Goal: Transaction & Acquisition: Purchase product/service

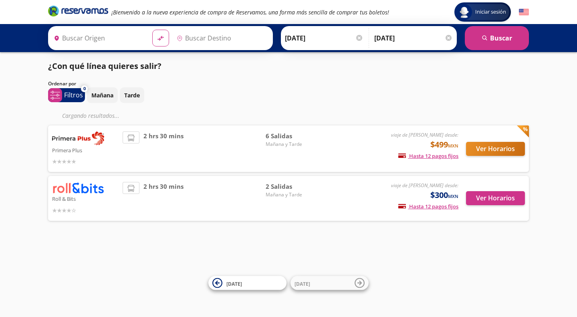
type input "[GEOGRAPHIC_DATA][PERSON_NAME], [GEOGRAPHIC_DATA]"
type input "[GEOGRAPHIC_DATA], [GEOGRAPHIC_DATA]"
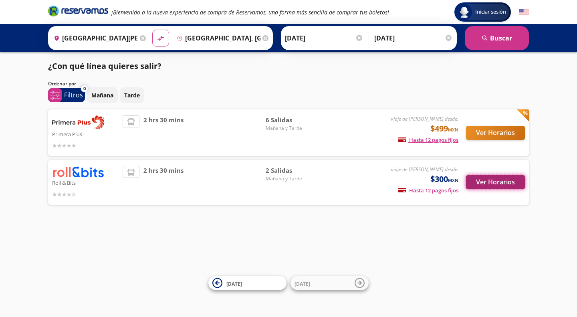
click at [498, 181] on button "Ver Horarios" at bounding box center [495, 182] width 59 height 14
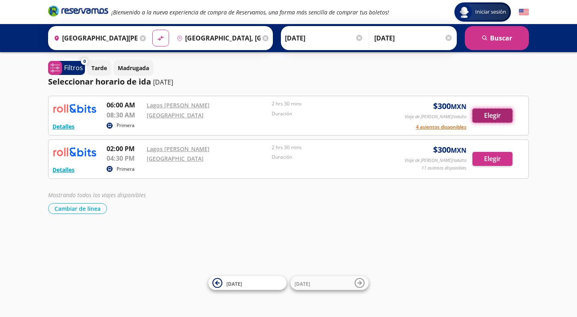
click at [497, 119] on button "Elegir" at bounding box center [492, 116] width 40 height 14
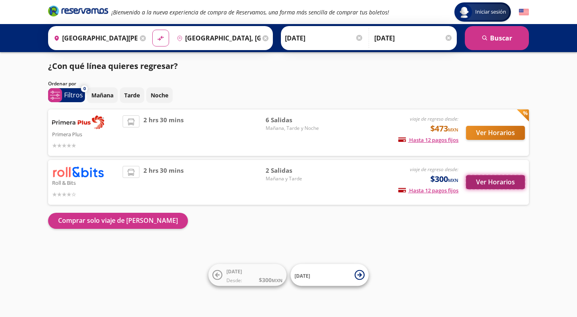
click at [490, 182] on button "Ver Horarios" at bounding box center [495, 182] width 59 height 14
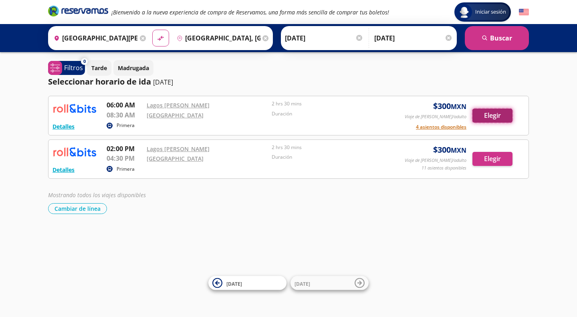
click at [487, 114] on button "Elegir" at bounding box center [492, 116] width 40 height 14
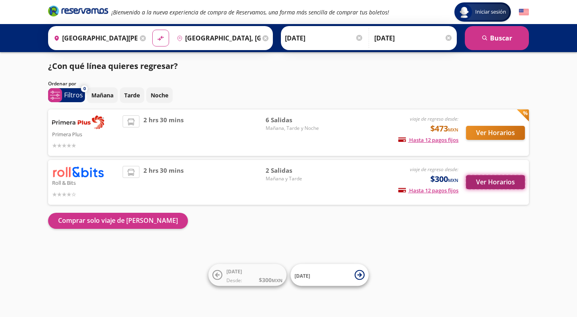
click at [488, 179] on button "Ver Horarios" at bounding box center [495, 182] width 59 height 14
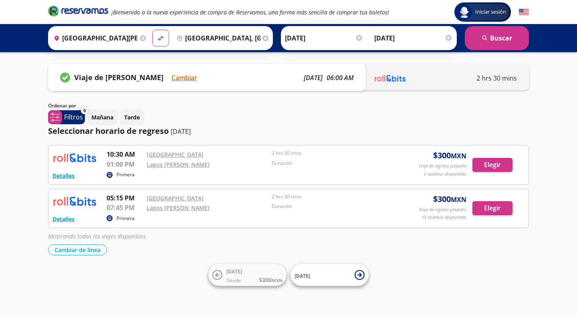
click at [515, 269] on div "Group 9 Created with Sketch. Iniciar sesión Iniciar sesión ¡Bienvenido a la nue…" at bounding box center [288, 158] width 577 height 317
click at [494, 164] on button "Elegir" at bounding box center [492, 165] width 40 height 14
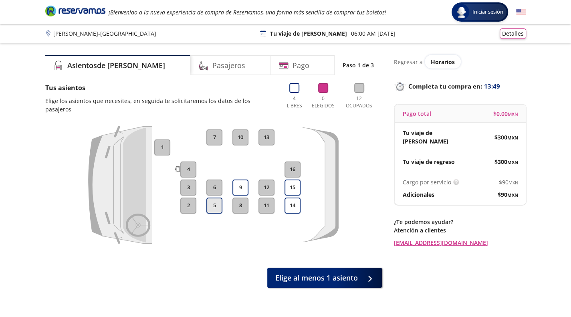
click at [214, 198] on button "5" at bounding box center [214, 206] width 16 height 16
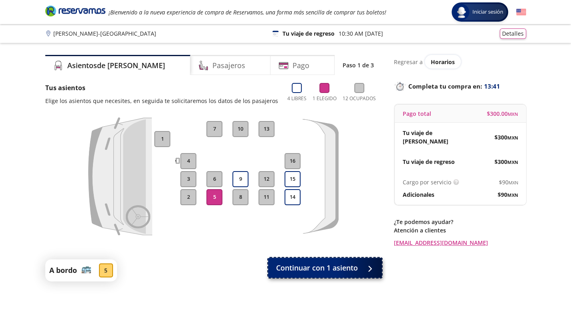
click at [355, 267] on span "Continuar con 1 asiento" at bounding box center [317, 267] width 82 height 11
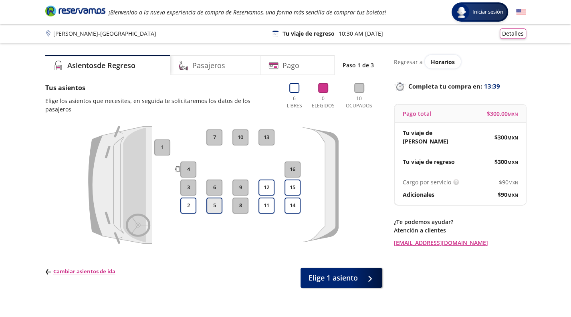
click at [214, 202] on button "5" at bounding box center [214, 206] width 16 height 16
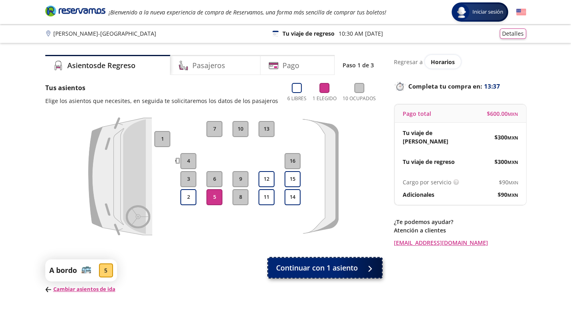
click at [369, 268] on div at bounding box center [369, 268] width 0 height 0
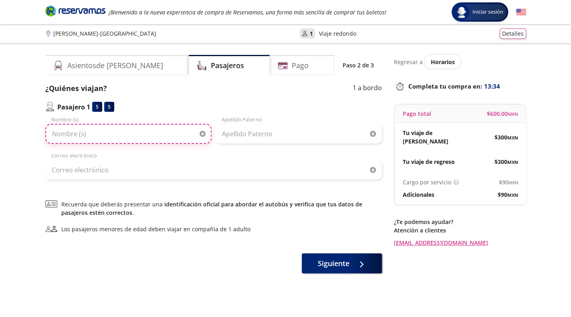
click at [109, 137] on input "Nombre (s)" at bounding box center [128, 134] width 166 height 20
type input "a"
type input "ANA GABRIELA"
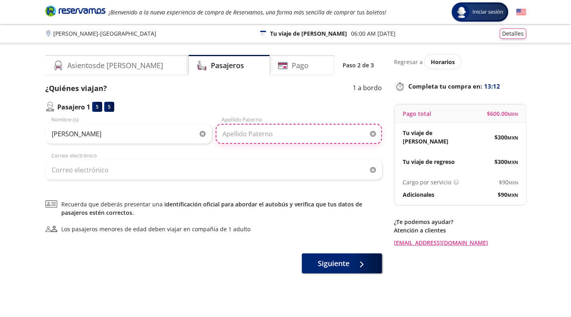
click at [259, 134] on input "Apellido Paterno" at bounding box center [299, 134] width 166 height 20
type input "GONZALEZ"
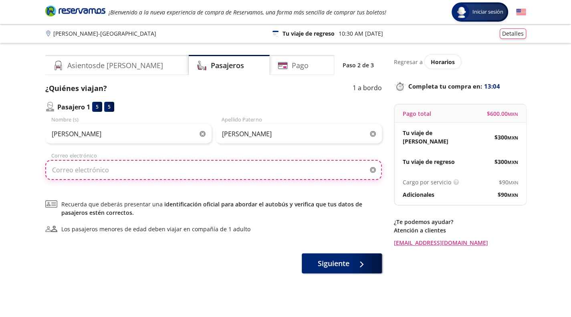
click at [222, 170] on input "Correo electrónico" at bounding box center [213, 170] width 337 height 20
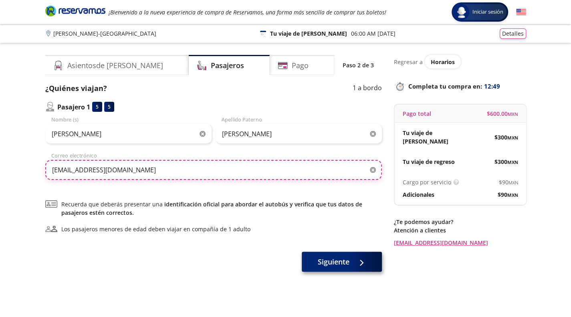
type input "capi720705@gmail.com"
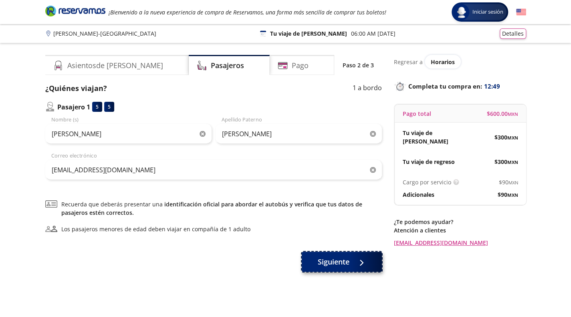
click at [348, 264] on span "Siguiente" at bounding box center [334, 261] width 32 height 11
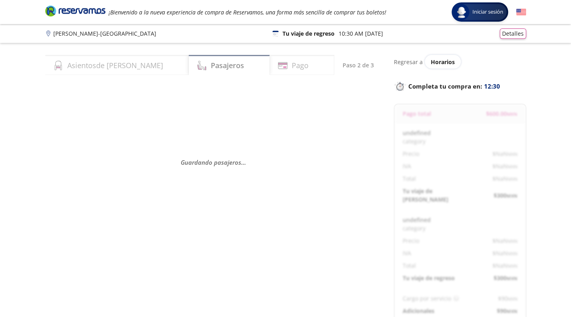
select select "MX"
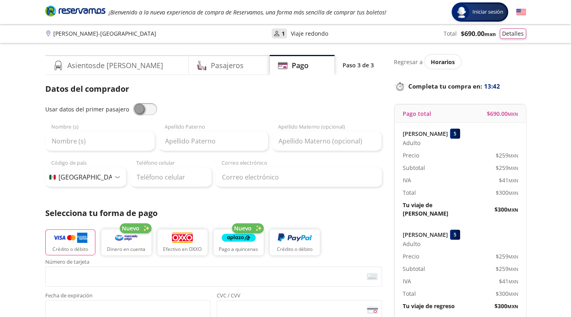
click at [140, 109] on span at bounding box center [145, 109] width 24 height 12
click at [133, 103] on input "checkbox" at bounding box center [133, 103] width 0 height 0
type input "ANA GABRIELA"
type input "GONZALEZ"
type input "capi720705@gmail.com"
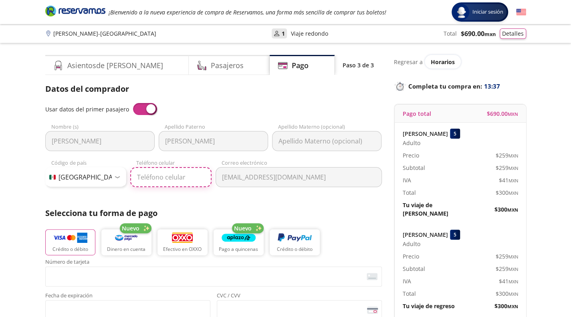
click at [156, 182] on input "Teléfono celular" at bounding box center [170, 177] width 81 height 20
type input "474 109 9195"
click at [243, 206] on div "Datos del comprador Usar datos del primer pasajero ANA GABRIELA Nombre (s) GONZ…" at bounding box center [213, 264] width 337 height 363
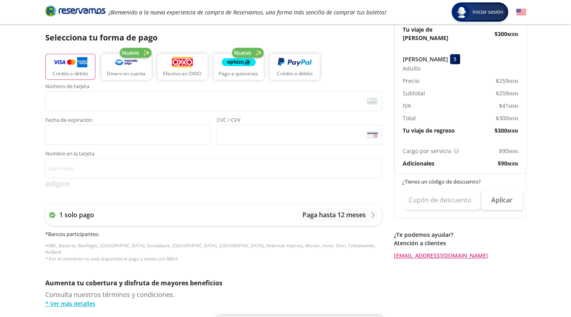
scroll to position [180, 0]
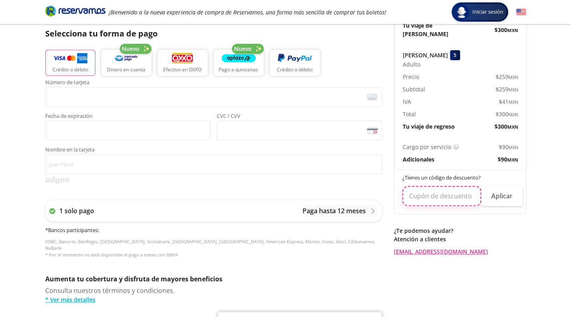
click at [454, 191] on input "text" at bounding box center [441, 196] width 79 height 20
type input "WXJTRZQN"
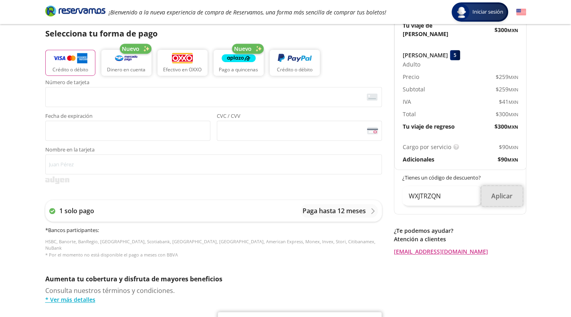
click at [509, 187] on button "Aplicar" at bounding box center [501, 196] width 41 height 20
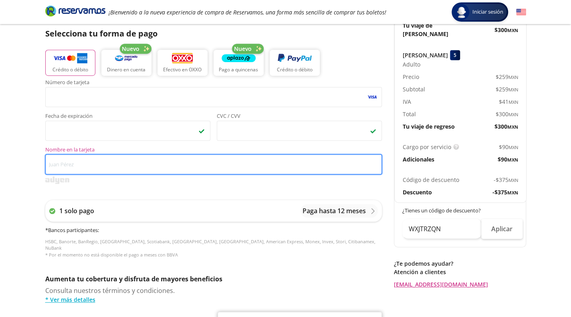
click at [85, 165] on input "Nombre en la tarjeta" at bounding box center [213, 164] width 337 height 20
type input "FRANCISCO MARTINEZ B"
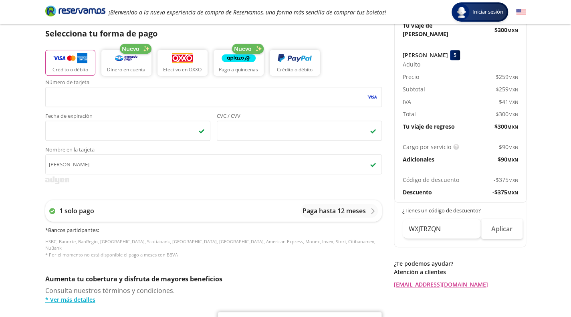
click at [131, 195] on div "1 solo pago Paga hasta 12 meses * Bancos participantes : HSBC, Banorte, BanRegi…" at bounding box center [213, 229] width 337 height 74
click at [350, 204] on div "Paga hasta 12 meses" at bounding box center [339, 211] width 77 height 14
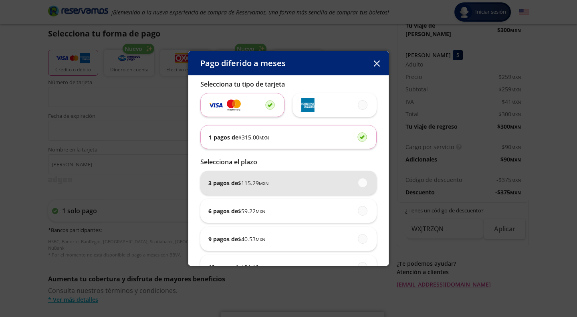
click at [294, 185] on div "3 pagos de $ 115.29 MXN" at bounding box center [288, 183] width 160 height 24
click at [358, 185] on input "3 pagos de $ 115.29 MXN" at bounding box center [360, 182] width 5 height 5
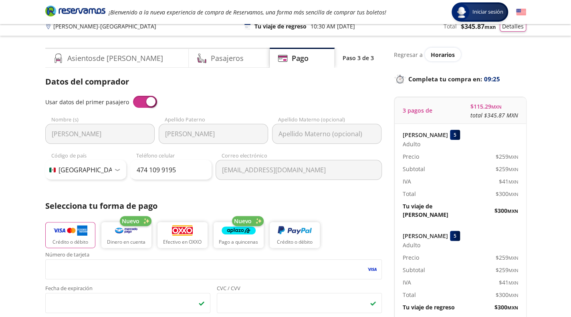
scroll to position [0, 0]
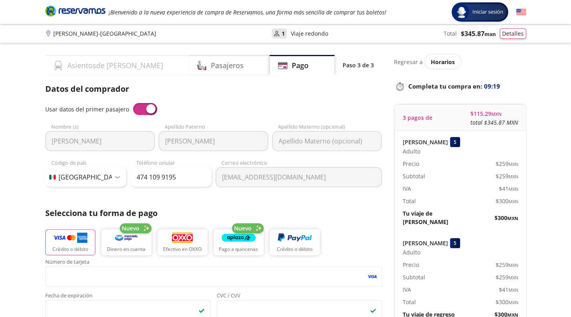
click at [119, 70] on div "Asientos de Ida" at bounding box center [117, 65] width 144 height 20
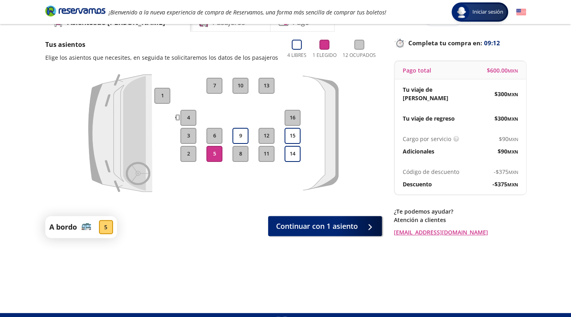
scroll to position [59, 0]
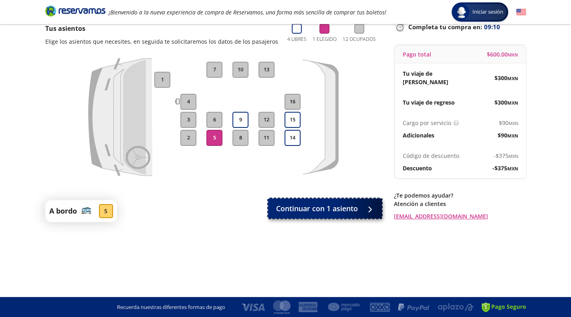
click at [332, 215] on button "Continuar con 1 asiento" at bounding box center [325, 208] width 114 height 20
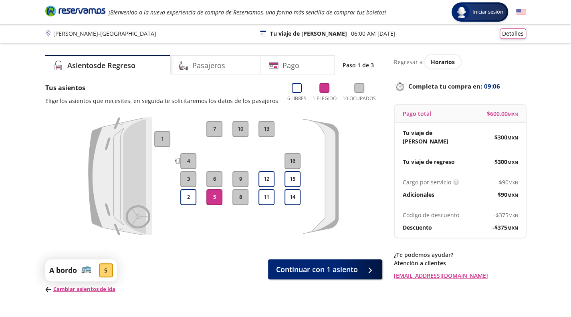
click at [454, 178] on div "Cargo por servicio Esto nos permite seguir trabajando para ofrecerte la mayor c…" at bounding box center [431, 182] width 57 height 8
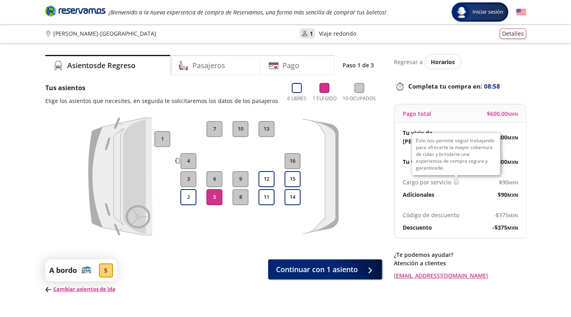
click at [454, 179] on img at bounding box center [456, 182] width 6 height 6
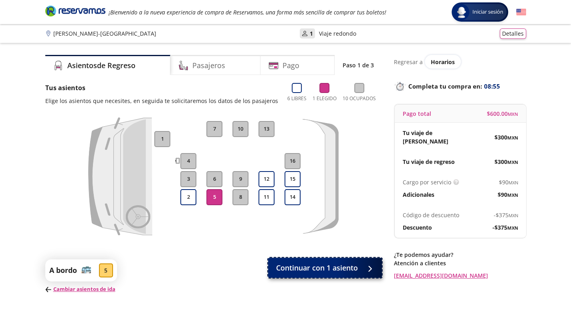
click at [346, 270] on span "Continuar con 1 asiento" at bounding box center [317, 267] width 82 height 11
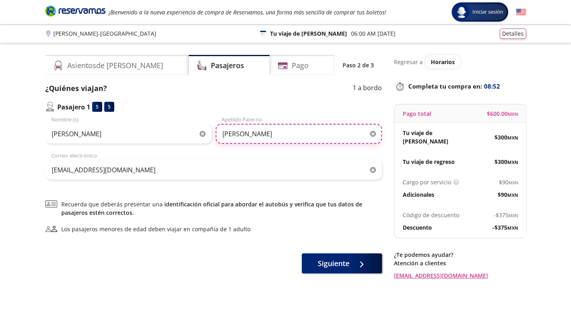
click at [273, 134] on input "GONZALEZ" at bounding box center [299, 134] width 166 height 20
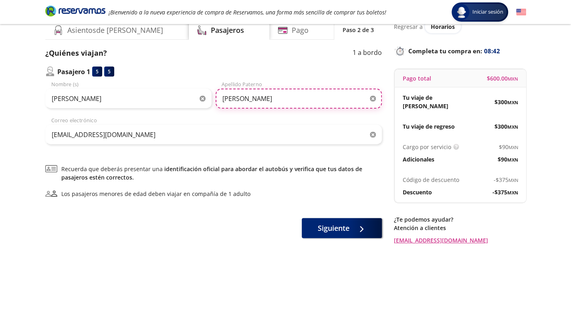
scroll to position [34, 0]
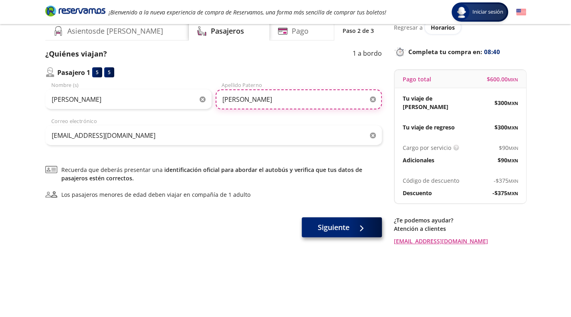
type input "GONZALEZ GUTIERREZ"
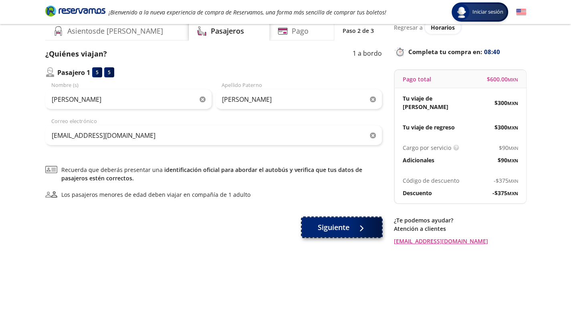
click at [342, 230] on span "Siguiente" at bounding box center [334, 227] width 32 height 11
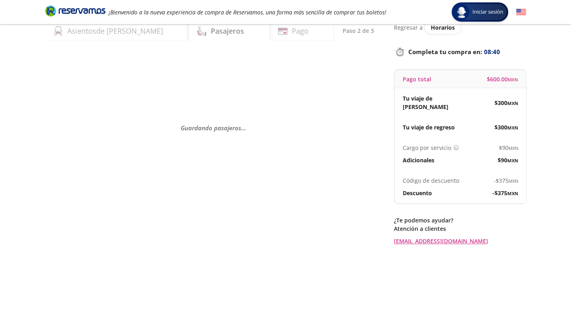
scroll to position [0, 0]
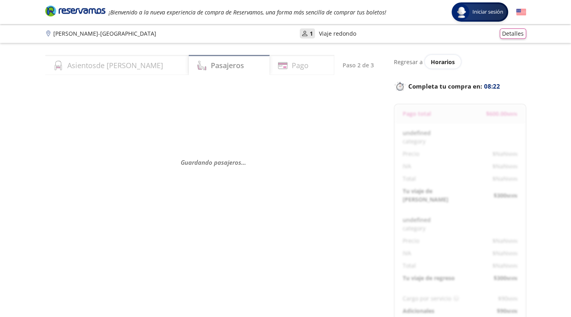
select select "MX"
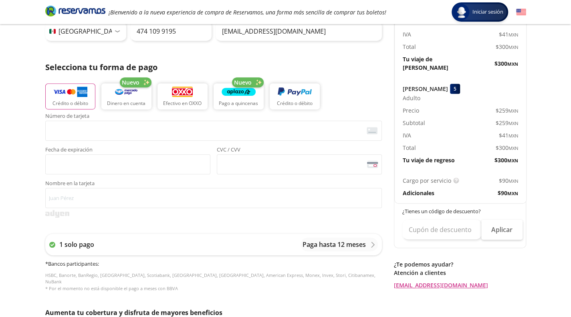
scroll to position [144, 0]
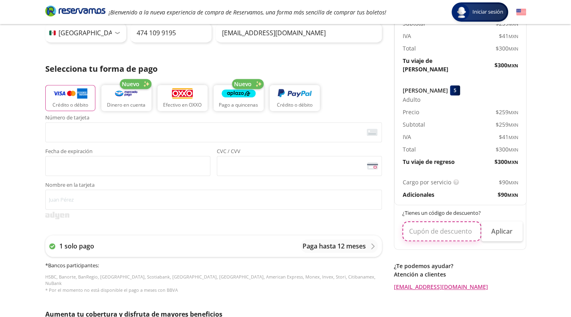
click at [445, 223] on input "text" at bounding box center [441, 231] width 79 height 20
type input "WXJRTZQN"
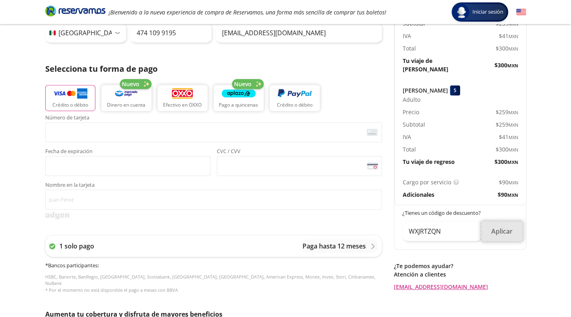
click at [497, 223] on button "Aplicar" at bounding box center [501, 231] width 41 height 20
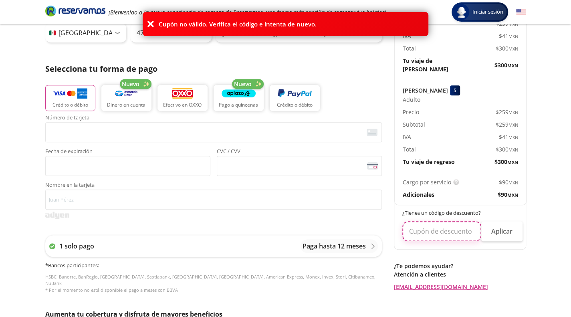
click at [466, 227] on input "text" at bounding box center [441, 231] width 79 height 20
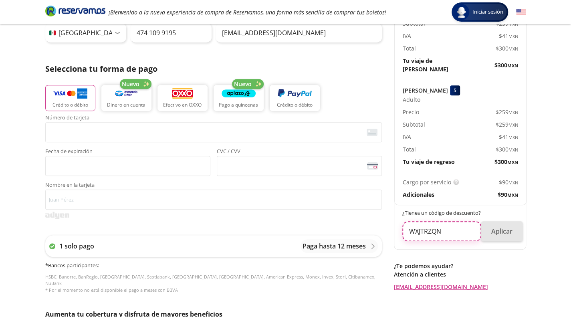
type input "WXJTRZQN"
click at [505, 224] on button "Aplicar" at bounding box center [501, 231] width 41 height 20
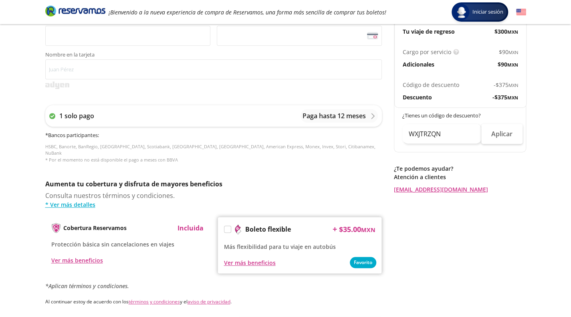
scroll to position [297, 0]
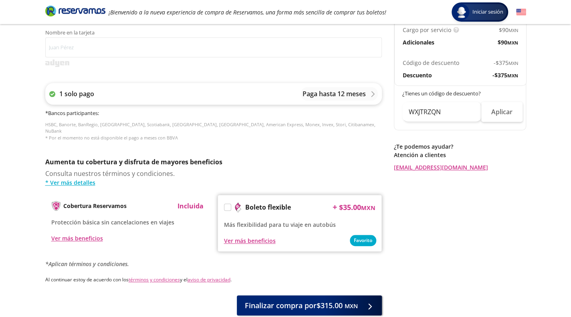
click at [358, 96] on p "Paga hasta 12 meses" at bounding box center [334, 94] width 63 height 10
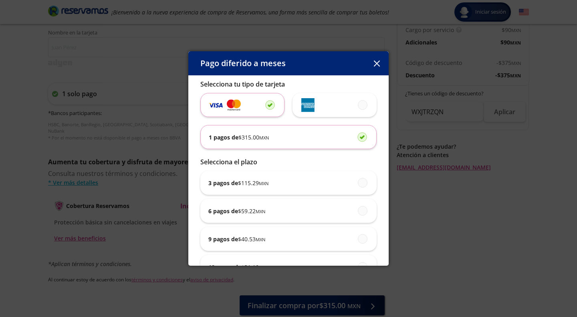
click at [474, 235] on div "Pago diferido a meses Selecciona tu tipo de tarjeta 1 pagos de $ 315.00 MXN Sel…" at bounding box center [288, 158] width 577 height 317
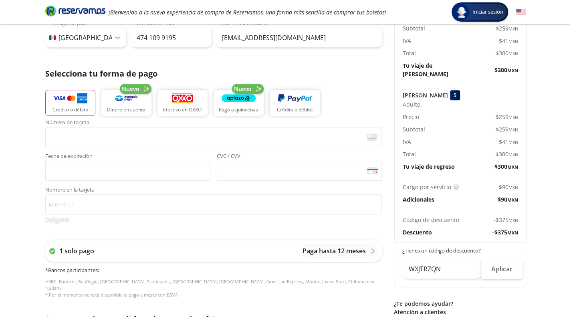
scroll to position [140, 0]
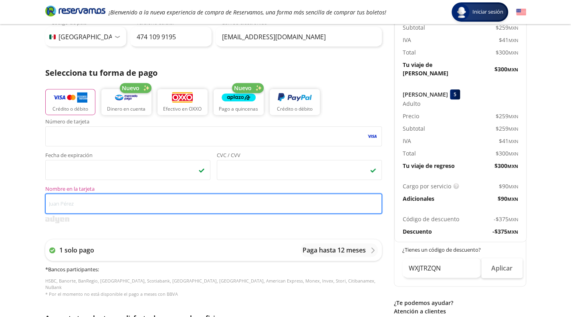
click at [168, 202] on input "Nombre en la tarjeta" at bounding box center [213, 204] width 337 height 20
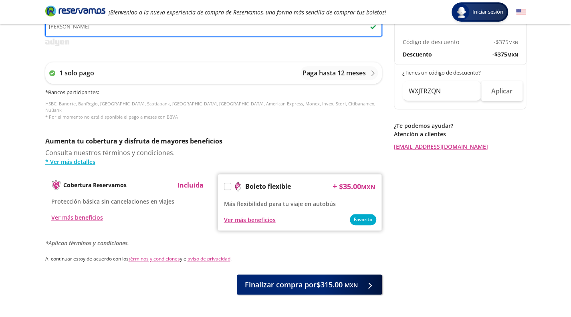
scroll to position [337, 0]
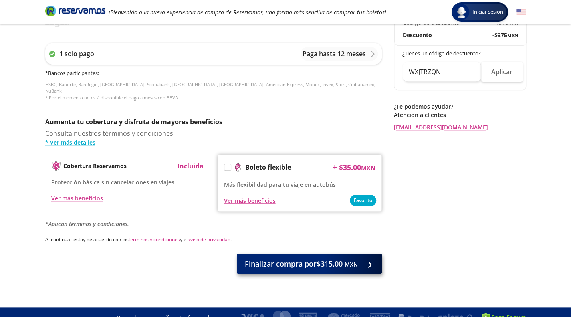
type input "FRANCISCO MARTINEZ B"
drag, startPoint x: 319, startPoint y: 261, endPoint x: 311, endPoint y: 266, distance: 9.7
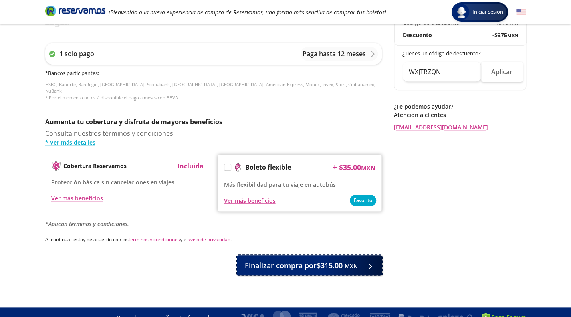
click at [311, 266] on button "Finalizar compra por $315.00 MXN" at bounding box center [309, 265] width 145 height 20
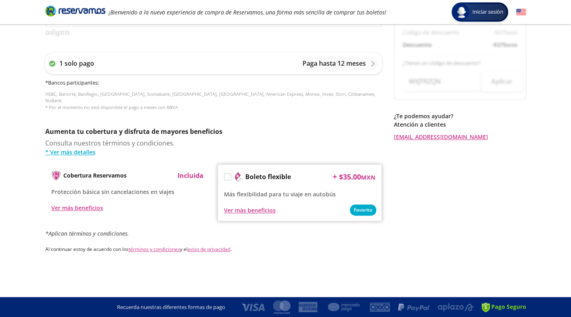
scroll to position [0, 0]
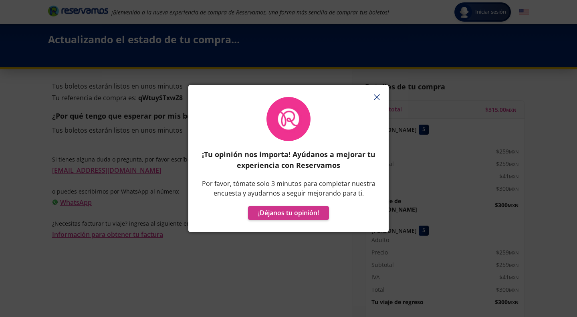
click at [377, 101] on button "button" at bounding box center [377, 97] width 12 height 12
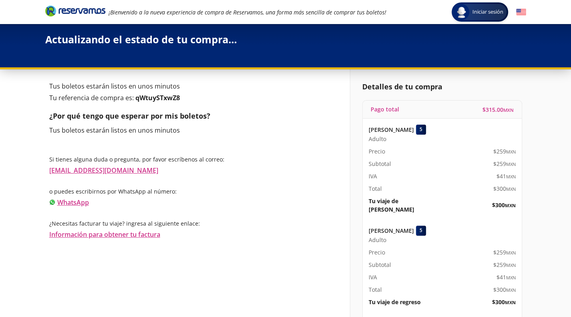
drag, startPoint x: 567, startPoint y: 199, endPoint x: 567, endPoint y: 243, distance: 44.1
click at [526, 243] on div "Detalles de tu compra Pago total $ 315.00 MXN ANA GABRIELA GONZALEZ GUTIERREZ 5…" at bounding box center [438, 243] width 176 height 349
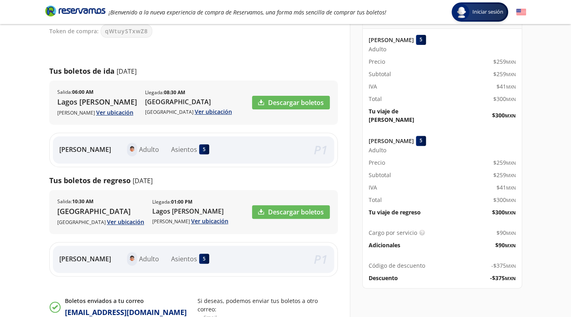
scroll to position [105, 0]
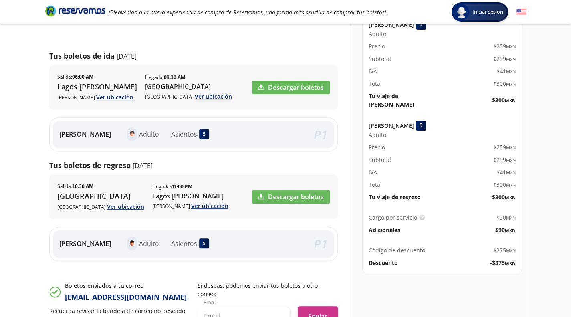
drag, startPoint x: 490, startPoint y: 1, endPoint x: 503, endPoint y: 78, distance: 77.9
click at [503, 78] on div "ANA GABRIELA GONZALEZ GUTIERREZ 5 Adulto Precio $ 259 MXN Subtotal $ 259 MXN IV…" at bounding box center [442, 64] width 159 height 101
click at [244, 175] on div "Salida : 10:30 AM Oxxo Hotel RIU Guadalajara Ver ubicación Llegada : 01:00 PM L…" at bounding box center [193, 197] width 289 height 44
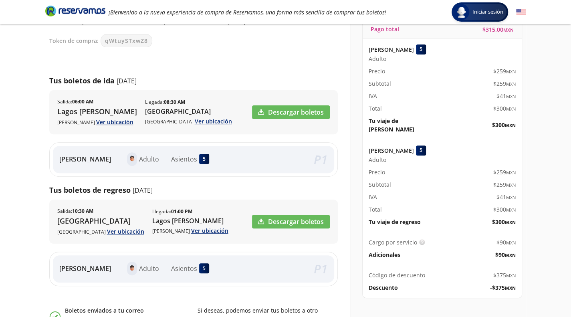
scroll to position [96, 0]
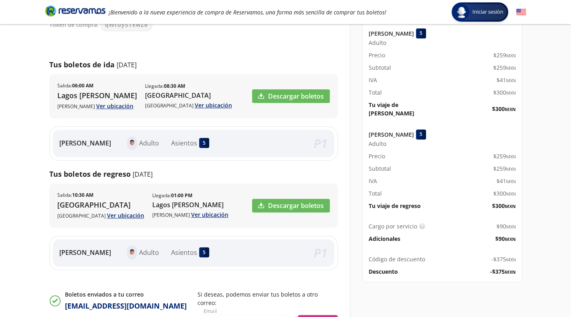
click at [17, 101] on div "Iniciar sesión Iniciar sesión ¡Bienvenido a la nueva experiencia de compra de R…" at bounding box center [285, 177] width 571 height 547
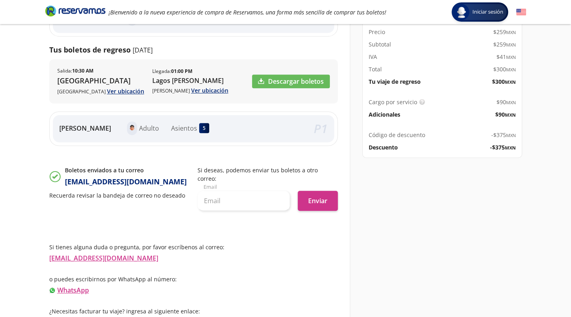
scroll to position [220, 0]
click at [257, 191] on input "text" at bounding box center [244, 201] width 92 height 20
click at [395, 188] on div "Detalles de tu compra Pago total $ 315.00 MXN ANA GABRIELA GONZALEZ GUTIERREZ 5…" at bounding box center [438, 88] width 176 height 478
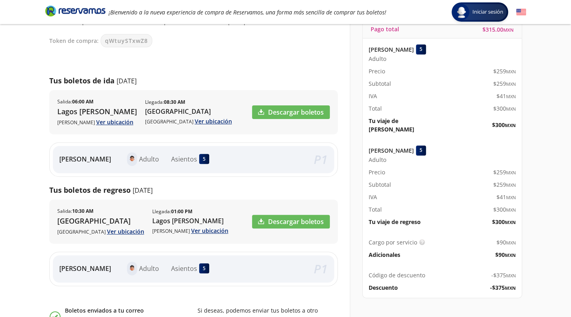
scroll to position [0, 0]
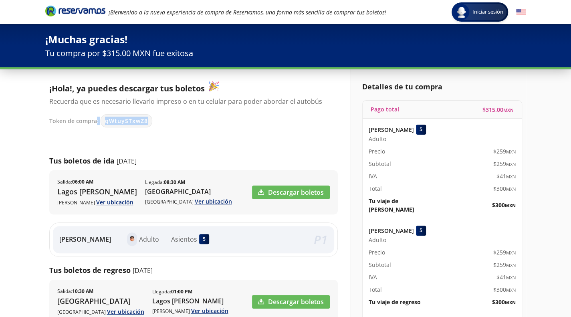
drag, startPoint x: 150, startPoint y: 125, endPoint x: 95, endPoint y: 119, distance: 55.1
click at [95, 119] on div "Token de compra: qWtuySTxwZ8" at bounding box center [189, 120] width 281 height 13
click at [198, 125] on div "Token de compra: qWtuySTxwZ8" at bounding box center [189, 120] width 281 height 13
drag, startPoint x: 156, startPoint y: 120, endPoint x: 98, endPoint y: 121, distance: 58.5
click at [98, 121] on div "Token de compra: qWtuySTxwZ8" at bounding box center [189, 120] width 281 height 13
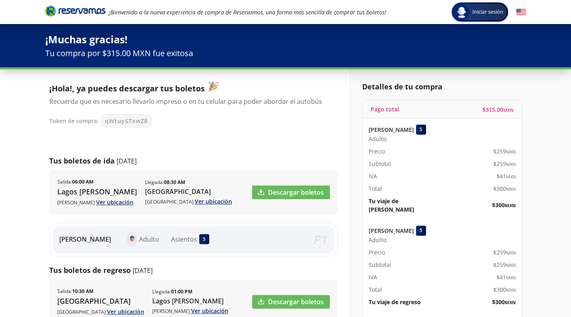
copy div "qWtuySTxwZ8"
click at [90, 9] on icon "Brand Logo" at bounding box center [75, 11] width 60 height 12
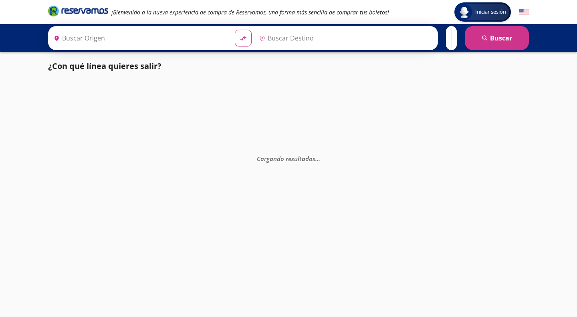
type input "[GEOGRAPHIC_DATA][PERSON_NAME], [GEOGRAPHIC_DATA]"
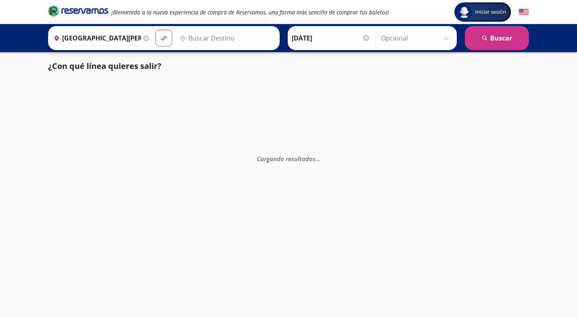
type input "[GEOGRAPHIC_DATA], [GEOGRAPHIC_DATA]"
type input "[GEOGRAPHIC_DATA][PERSON_NAME], [GEOGRAPHIC_DATA]"
type input "[GEOGRAPHIC_DATA], [GEOGRAPHIC_DATA]"
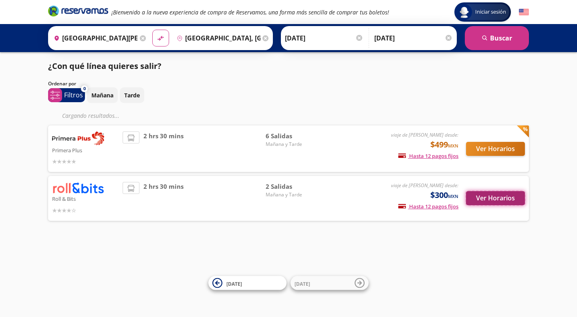
click at [507, 198] on button "Ver Horarios" at bounding box center [495, 198] width 59 height 14
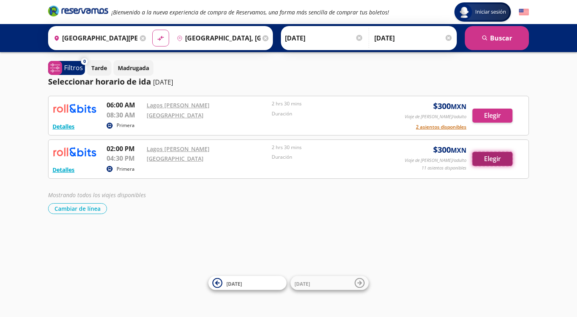
click at [500, 161] on button "Elegir" at bounding box center [492, 159] width 40 height 14
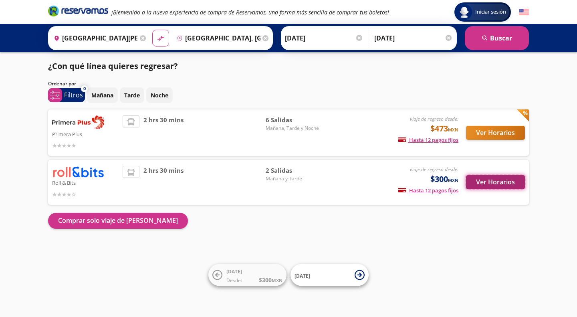
click at [501, 182] on button "Ver Horarios" at bounding box center [495, 182] width 59 height 14
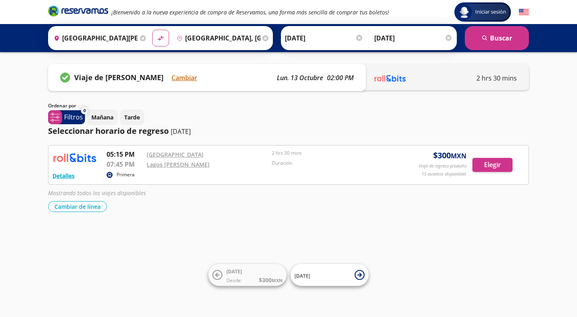
click at [492, 174] on div "Detalles Primera 05:15 PM Oxxo Hotel RIU 07:45 PM Lagos de Moreno 2 hrs 30 mins…" at bounding box center [288, 164] width 472 height 31
click at [493, 165] on button "Elegir" at bounding box center [492, 165] width 40 height 14
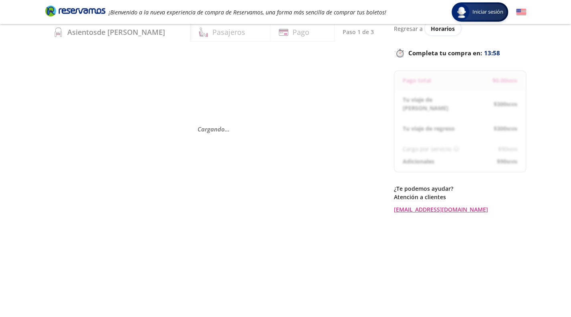
scroll to position [32, 0]
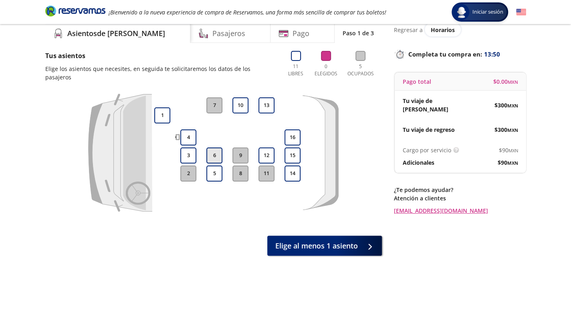
click at [216, 147] on button "6" at bounding box center [214, 155] width 16 height 16
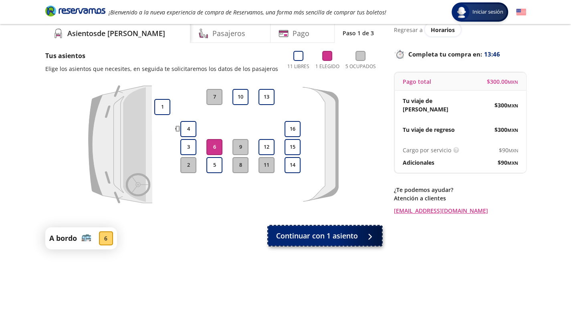
click at [335, 236] on span "Continuar con 1 asiento" at bounding box center [317, 235] width 82 height 11
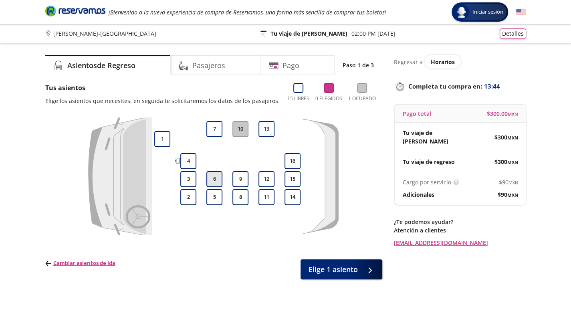
click at [220, 178] on button "6" at bounding box center [214, 179] width 16 height 16
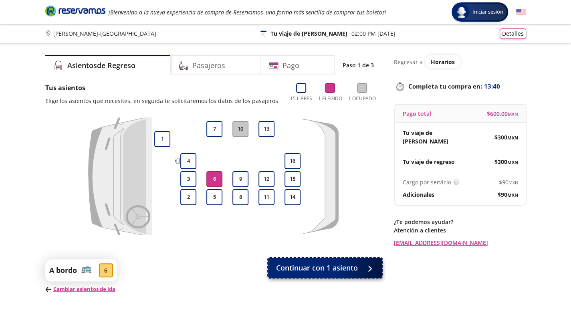
click at [336, 269] on span "Continuar con 1 asiento" at bounding box center [317, 267] width 82 height 11
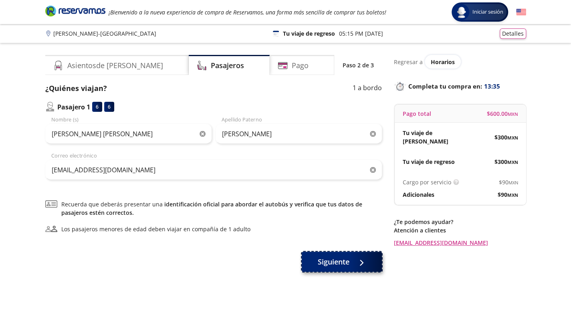
click at [358, 258] on span at bounding box center [361, 261] width 6 height 6
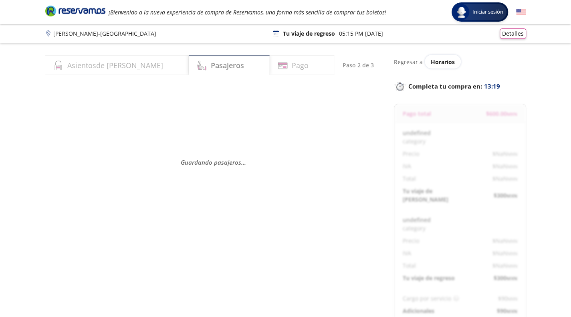
select select "MX"
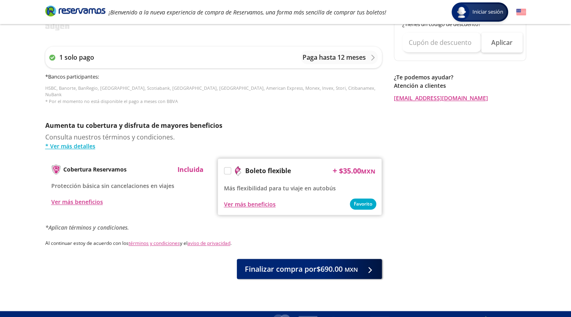
scroll to position [340, 0]
